Goal: Task Accomplishment & Management: Use online tool/utility

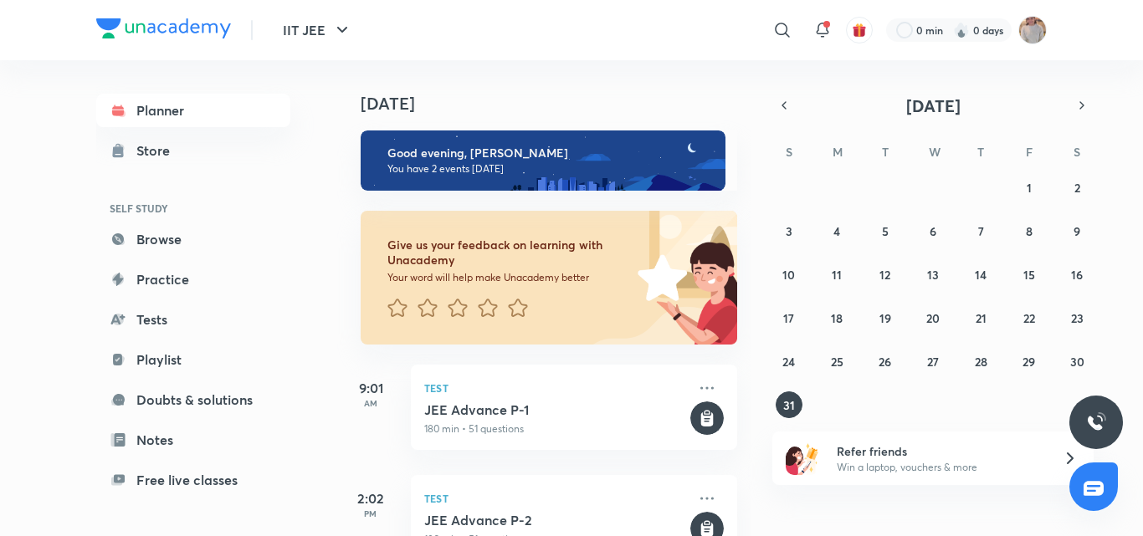
scroll to position [55, 0]
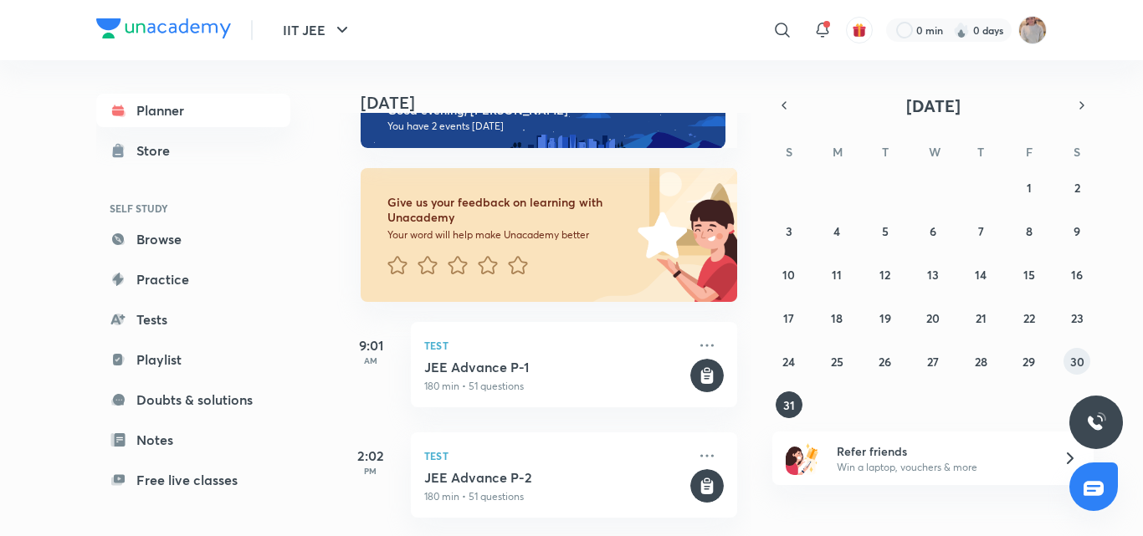
click at [1083, 364] on abbr "30" at bounding box center [1077, 362] width 14 height 16
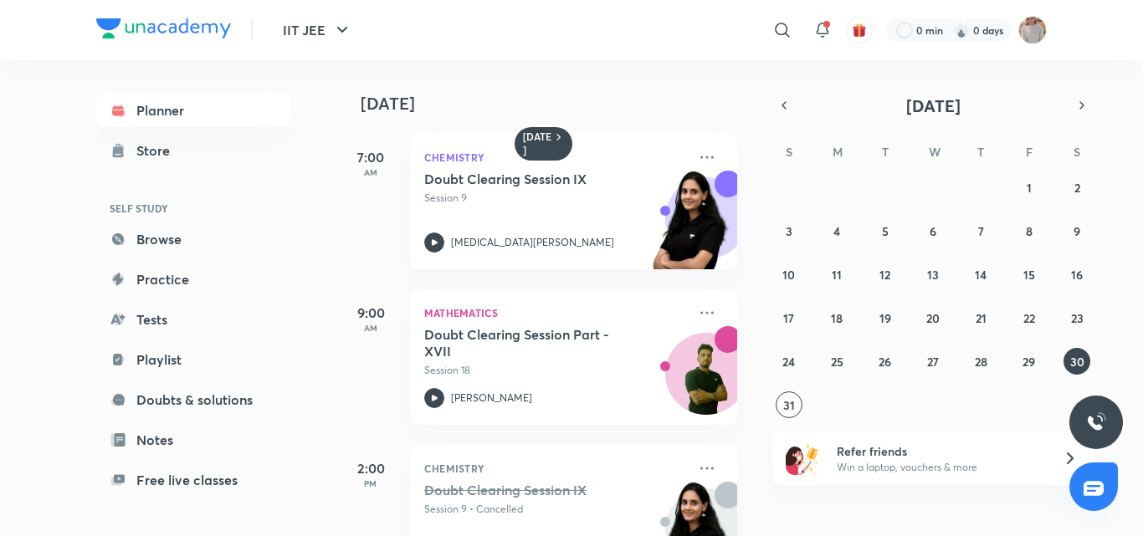
scroll to position [70, 0]
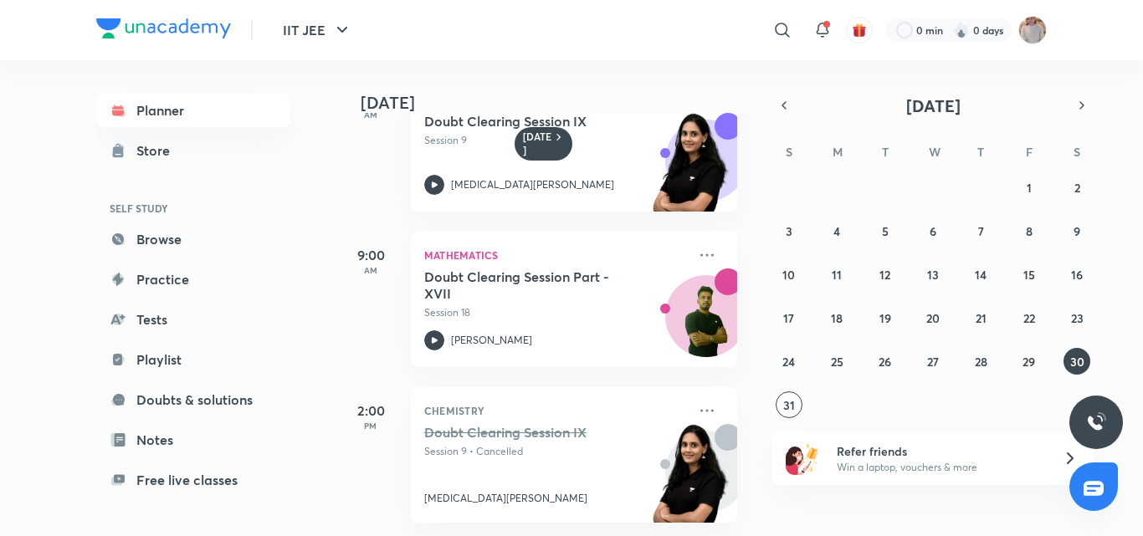
click at [1054, 356] on div "27 28 29 30 31 1 2 3 4 5 6 7 8 9 10 11 12 13 14 15 16 17 18 19 20 21 22 23 24 2…" at bounding box center [932, 296] width 321 height 244
click at [1032, 365] on abbr "29" at bounding box center [1028, 362] width 13 height 16
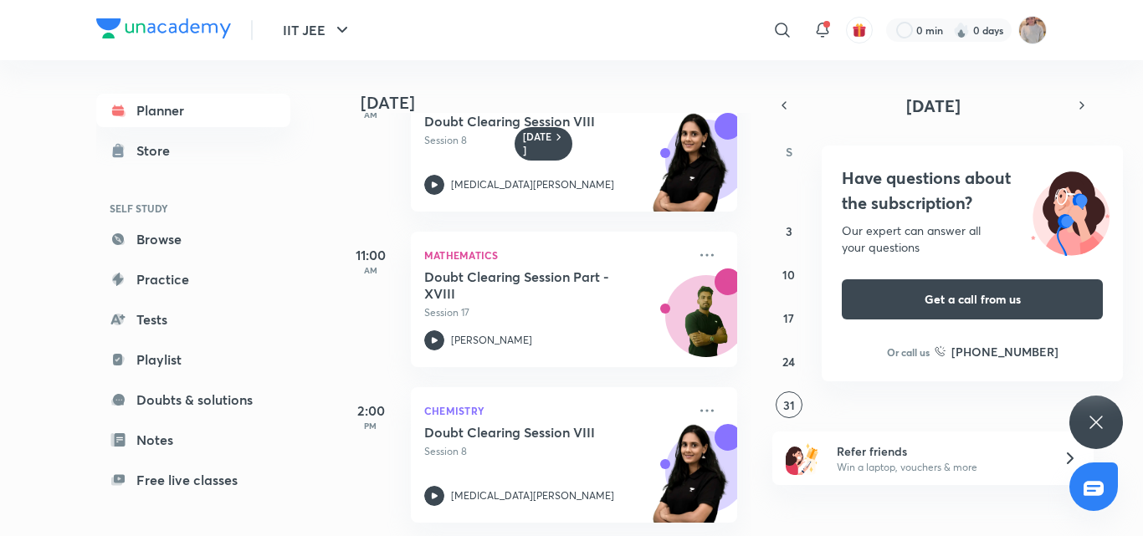
drag, startPoint x: 987, startPoint y: 373, endPoint x: 991, endPoint y: 348, distance: 25.3
click at [991, 348] on div "IIT JEE ​ 0 min 0 days Planner Store SELF STUDY Browse Practice Tests Playlist …" at bounding box center [571, 268] width 1143 height 536
click at [1105, 422] on icon at bounding box center [1096, 422] width 20 height 20
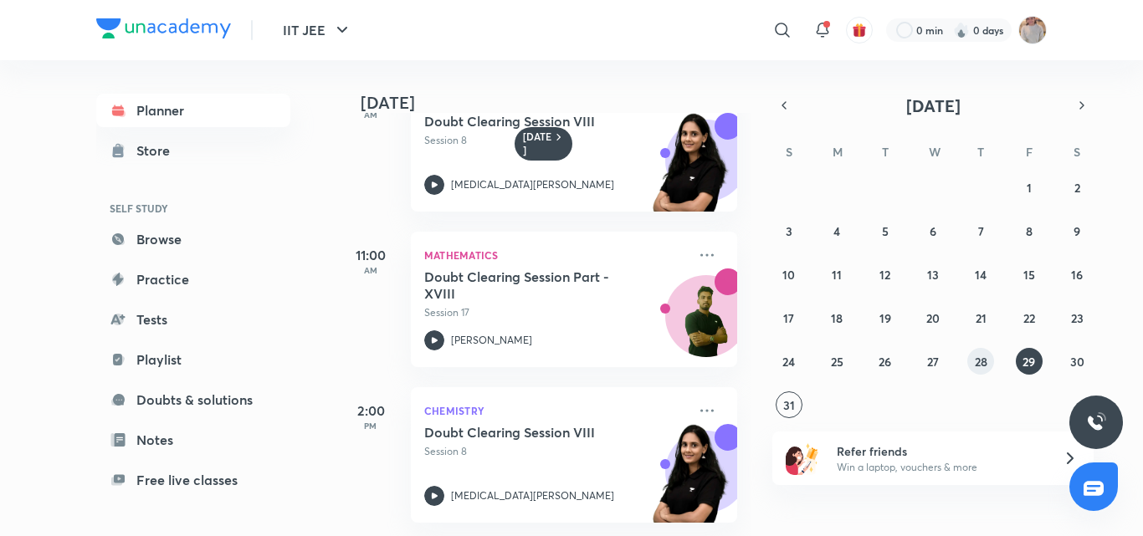
click at [988, 366] on button "28" at bounding box center [980, 361] width 27 height 27
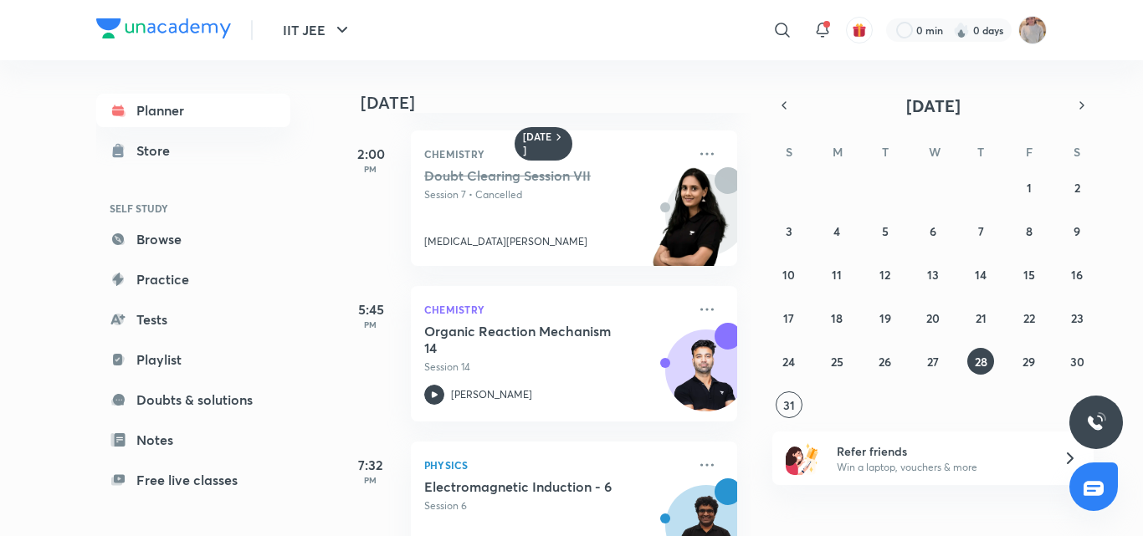
scroll to position [537, 0]
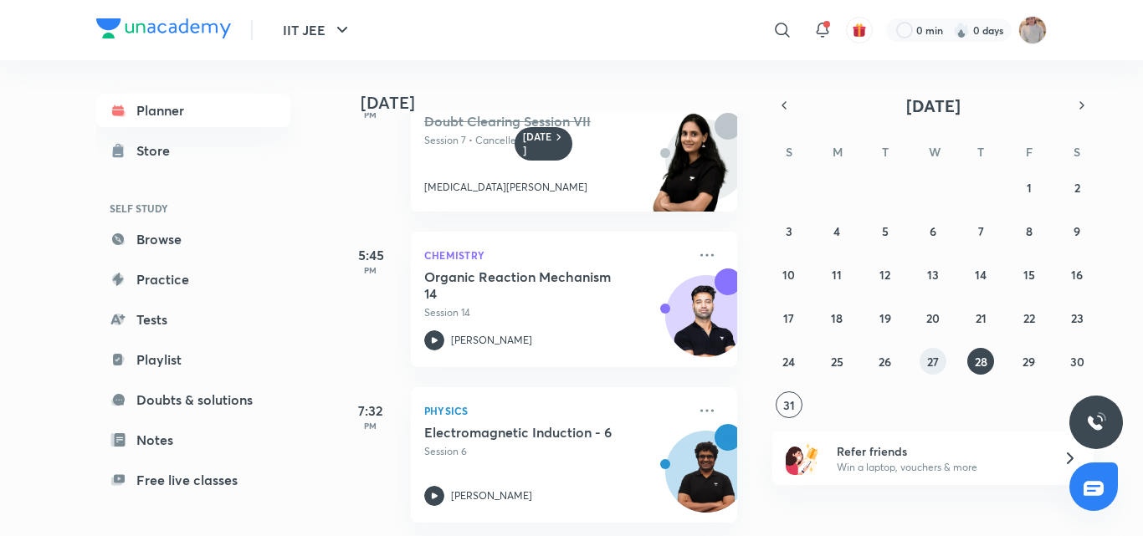
click at [920, 365] on button "27" at bounding box center [932, 361] width 27 height 27
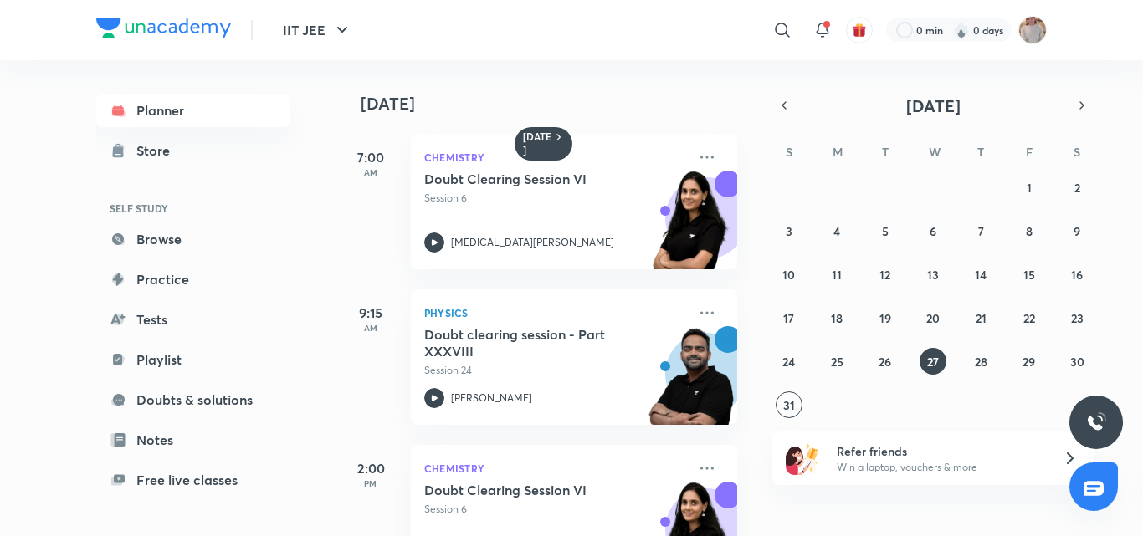
scroll to position [382, 0]
